Goal: Check status: Check status

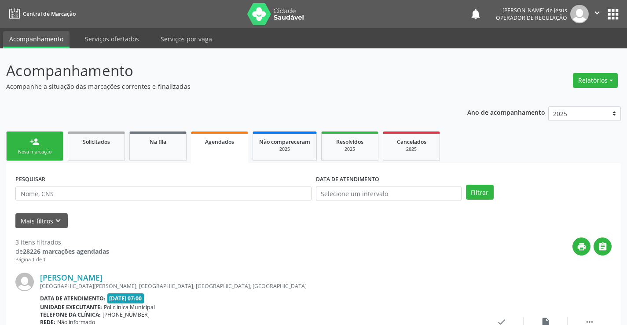
click at [171, 191] on input "text" at bounding box center [163, 193] width 296 height 15
type input "705008040891758"
click at [482, 188] on button "Filtrar" at bounding box center [480, 192] width 28 height 15
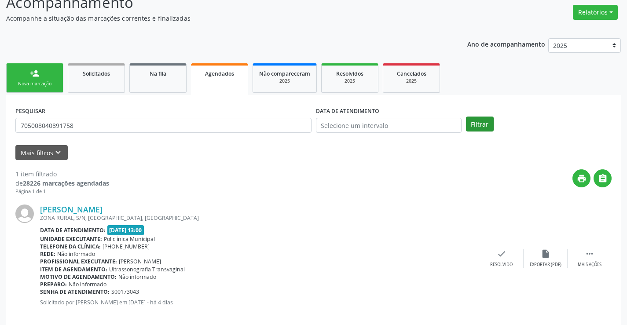
scroll to position [80, 0]
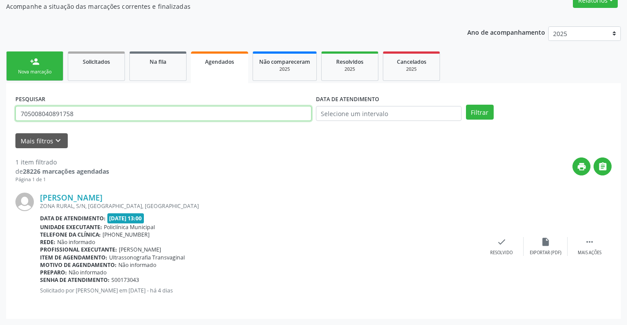
click at [191, 110] on input "705008040891758" at bounding box center [163, 113] width 296 height 15
type input "706806223360327"
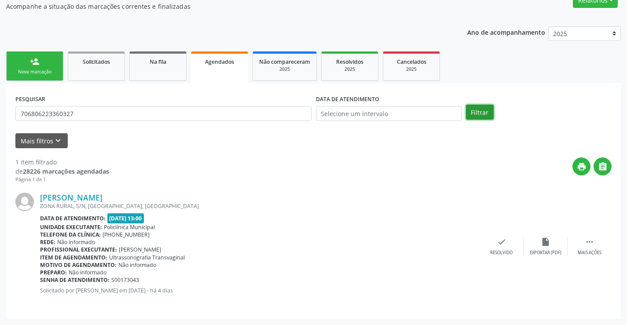
click at [483, 118] on button "Filtrar" at bounding box center [480, 112] width 28 height 15
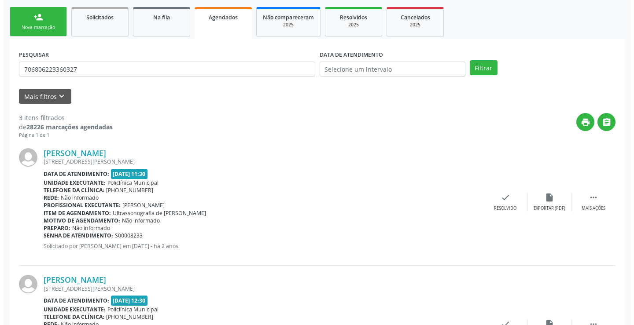
scroll to position [0, 0]
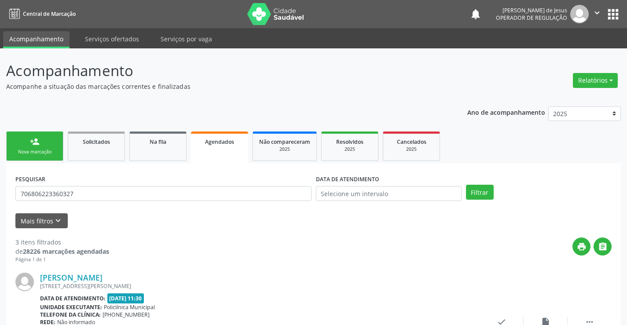
click at [221, 154] on link "Agendados" at bounding box center [219, 148] width 57 height 32
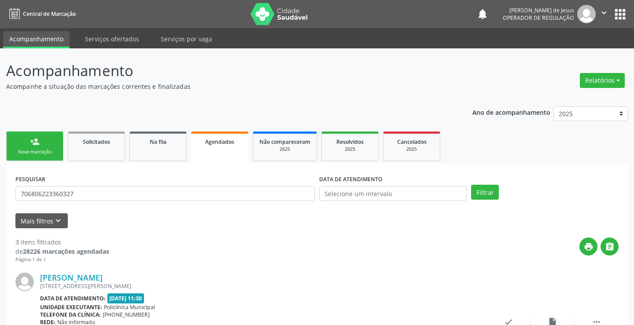
click at [221, 154] on link "Agendados" at bounding box center [219, 148] width 57 height 32
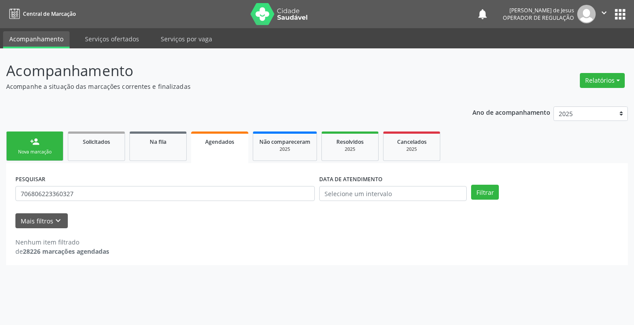
click at [245, 149] on link "Agendados" at bounding box center [219, 148] width 57 height 32
